Goal: Task Accomplishment & Management: Use online tool/utility

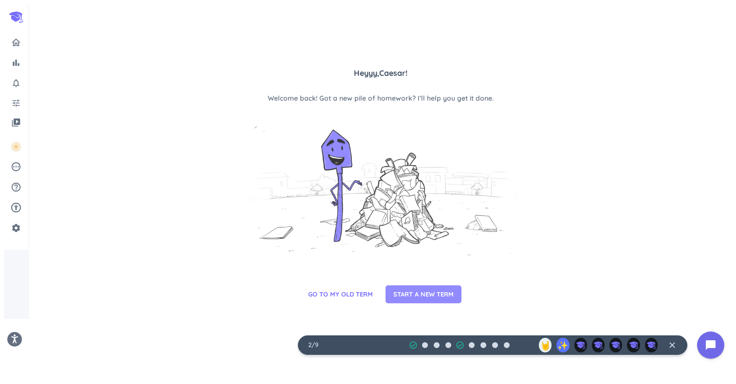
click at [414, 300] on span "START A NEW TERM" at bounding box center [423, 295] width 60 height 10
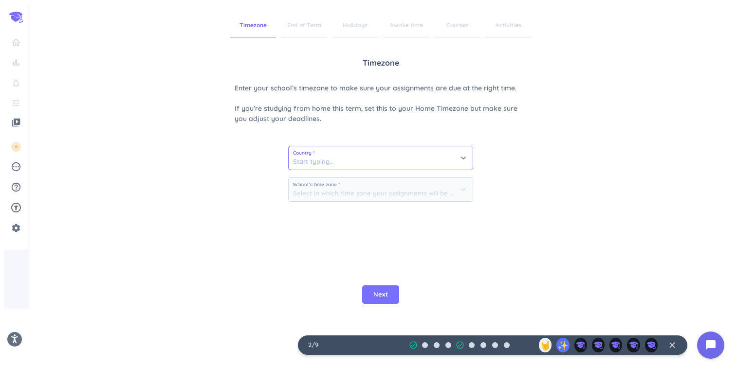
click at [412, 157] on input at bounding box center [380, 157] width 184 height 23
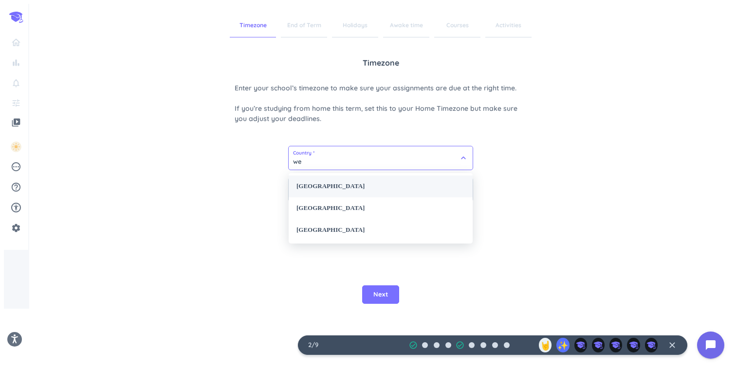
click at [336, 180] on div "[GEOGRAPHIC_DATA]" at bounding box center [380, 187] width 184 height 22
type input "[GEOGRAPHIC_DATA]"
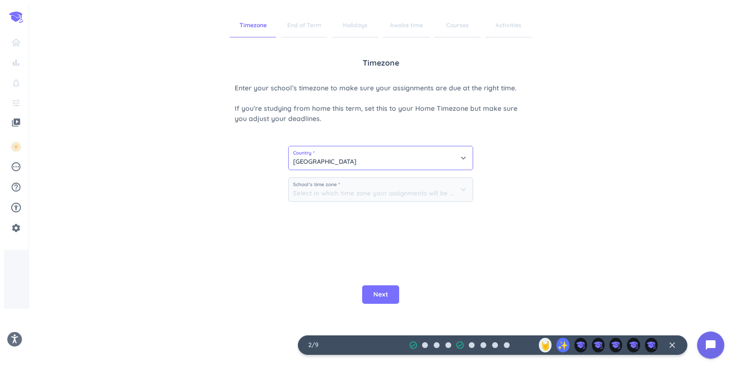
type input "(GMT+02:00) [GEOGRAPHIC_DATA]"
